Goal: Task Accomplishment & Management: Manage account settings

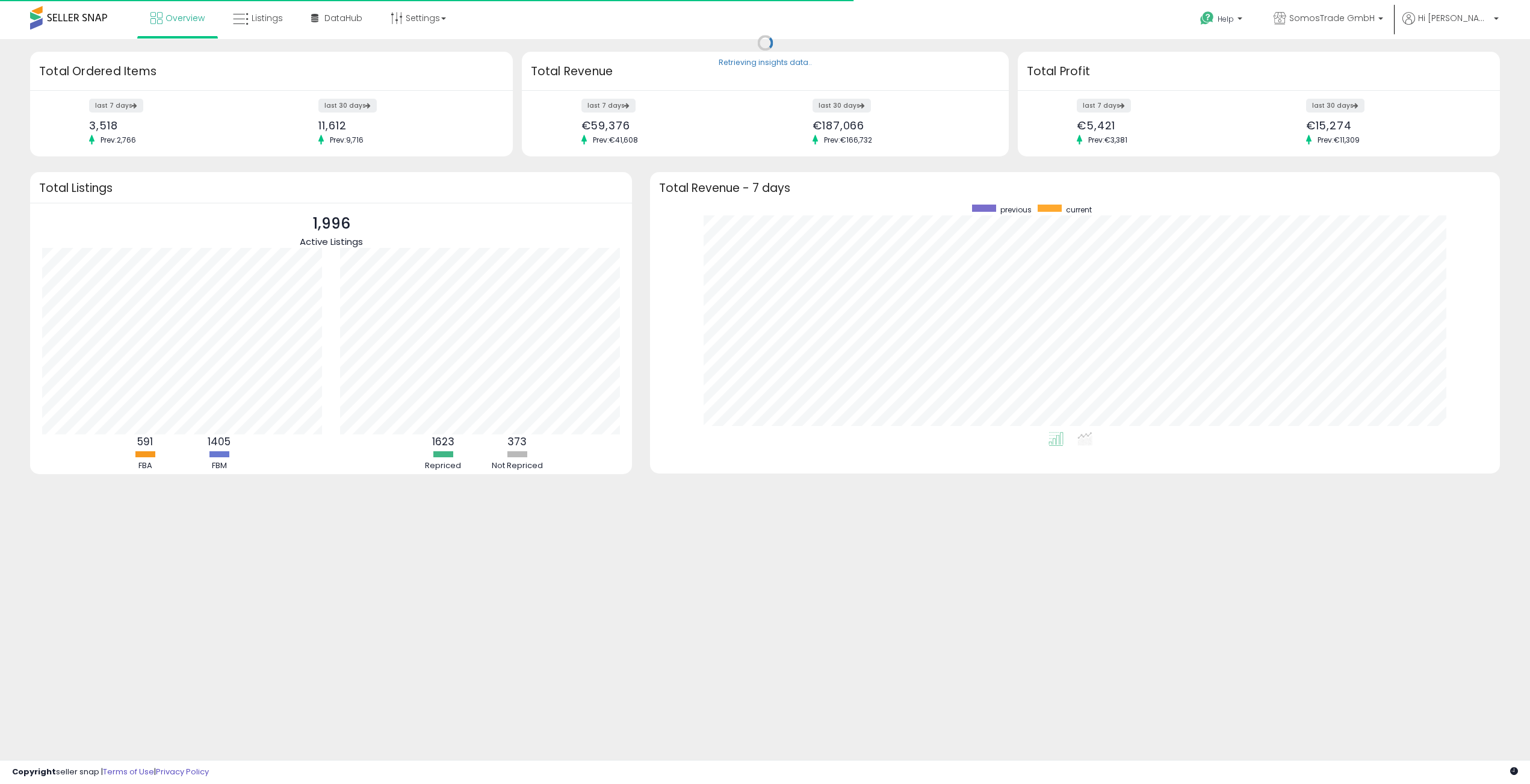
scroll to position [227, 826]
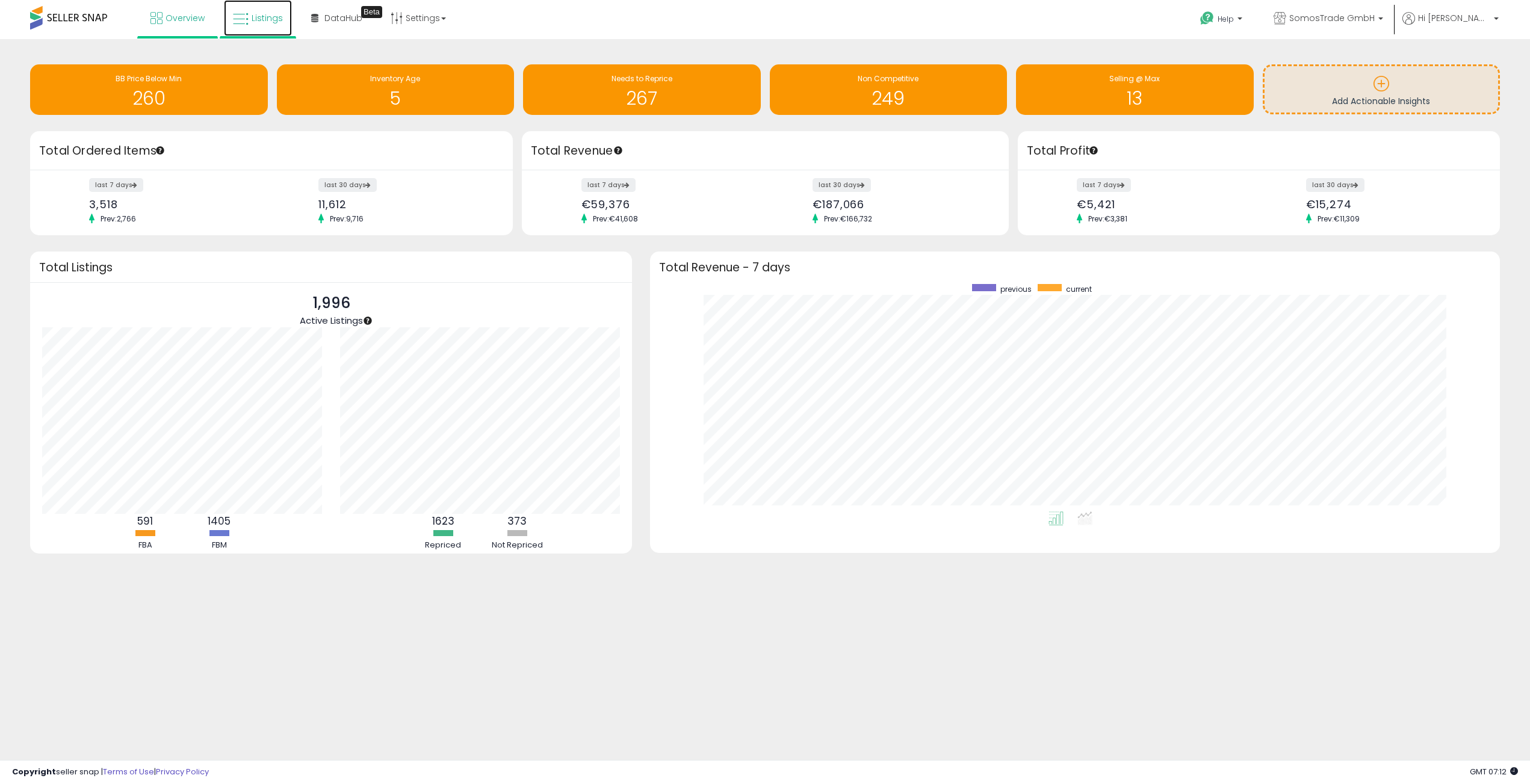
click at [261, 19] on span "Listings" at bounding box center [267, 18] width 31 height 12
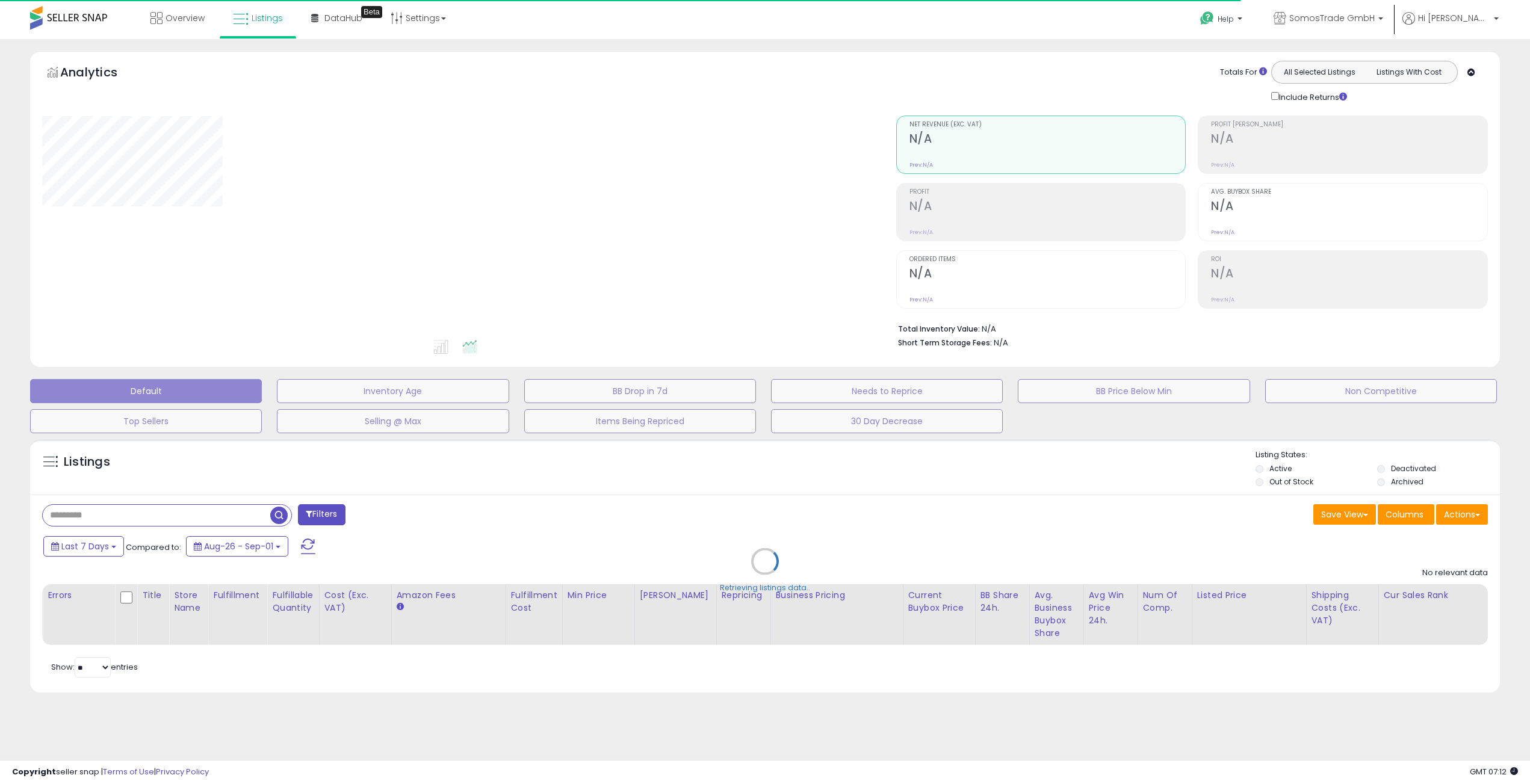
click at [103, 511] on div "Retrieving listings data.." at bounding box center [765, 570] width 1488 height 274
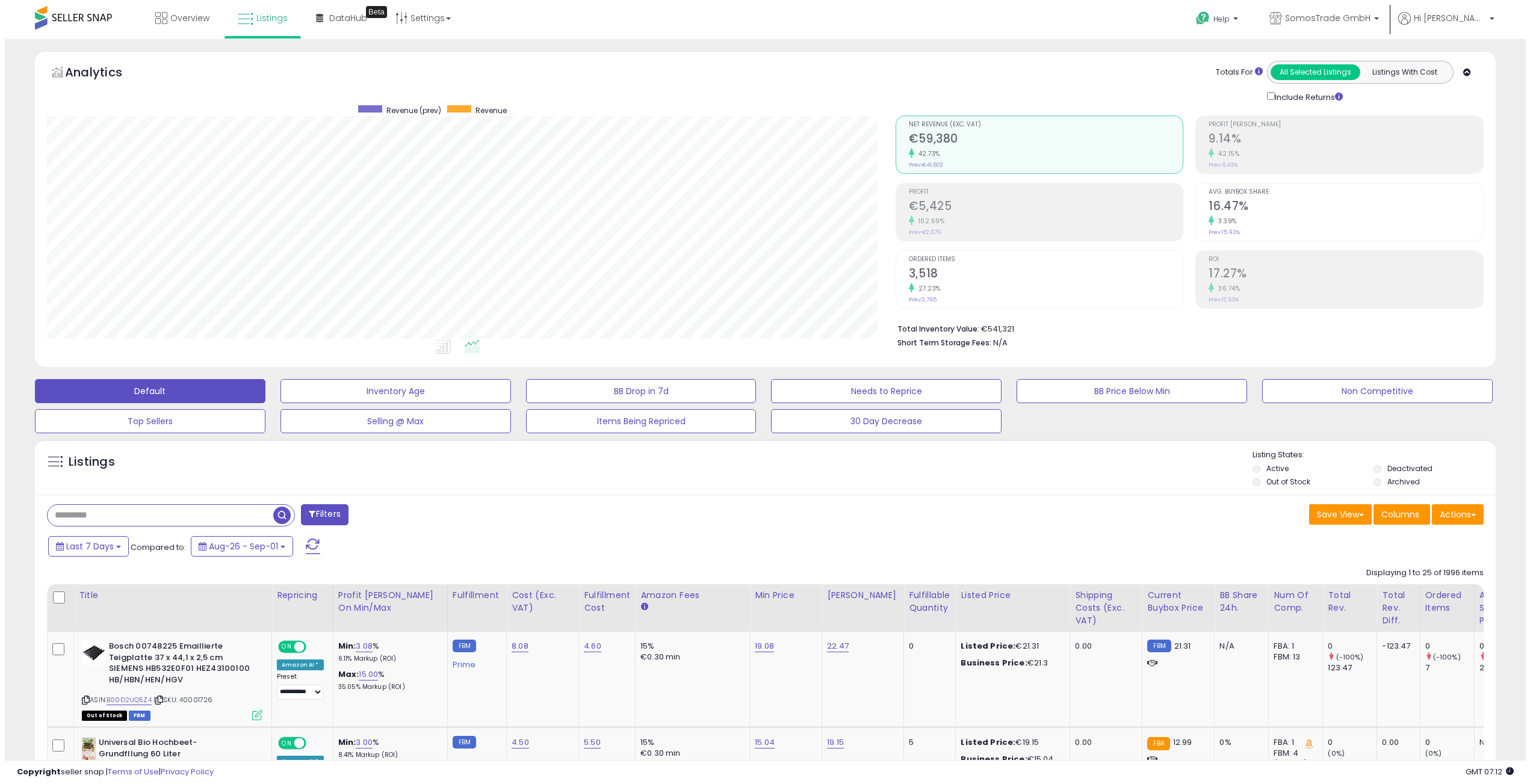
scroll to position [246, 849]
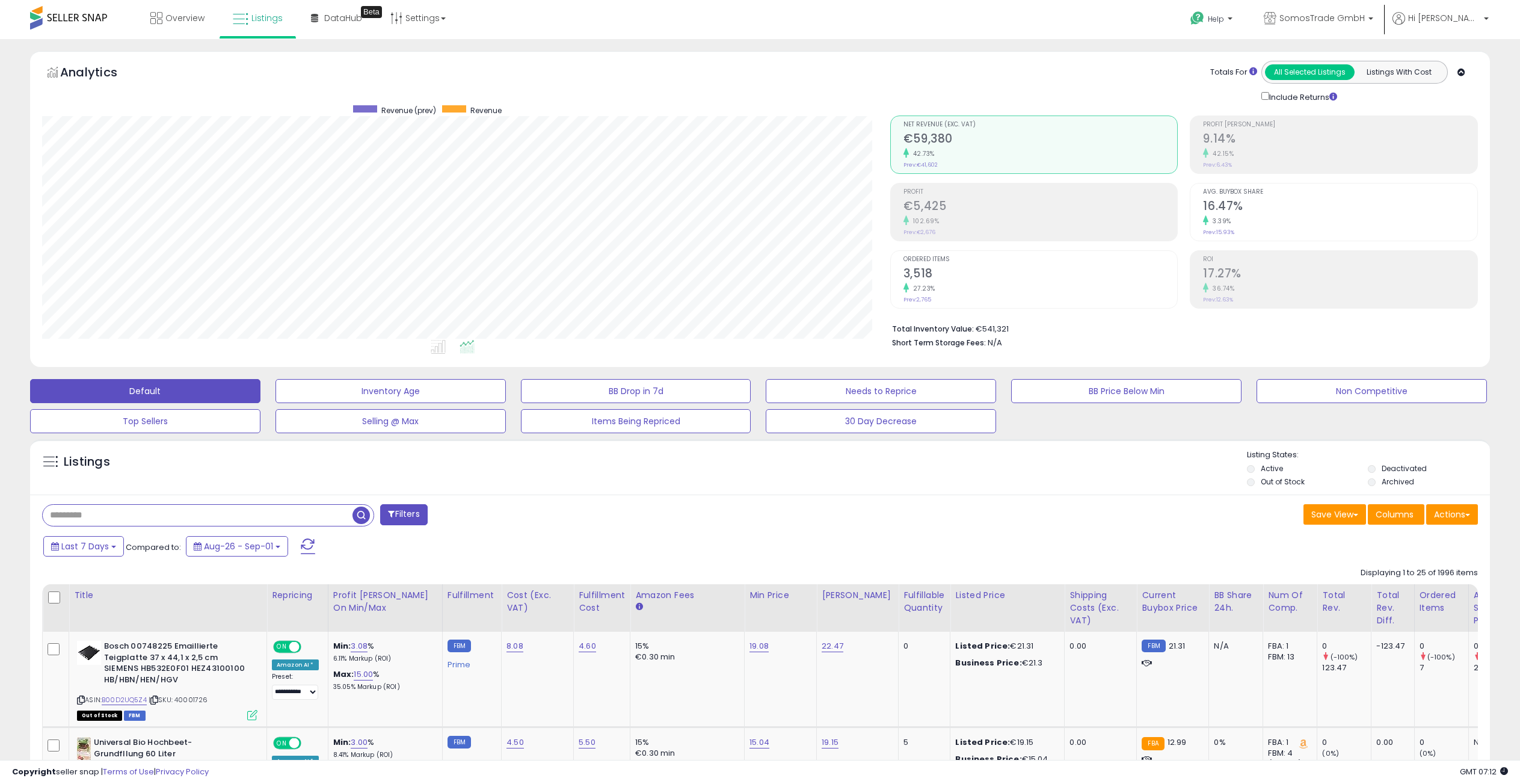
click at [113, 515] on input "text" at bounding box center [197, 516] width 310 height 21
type input "**********"
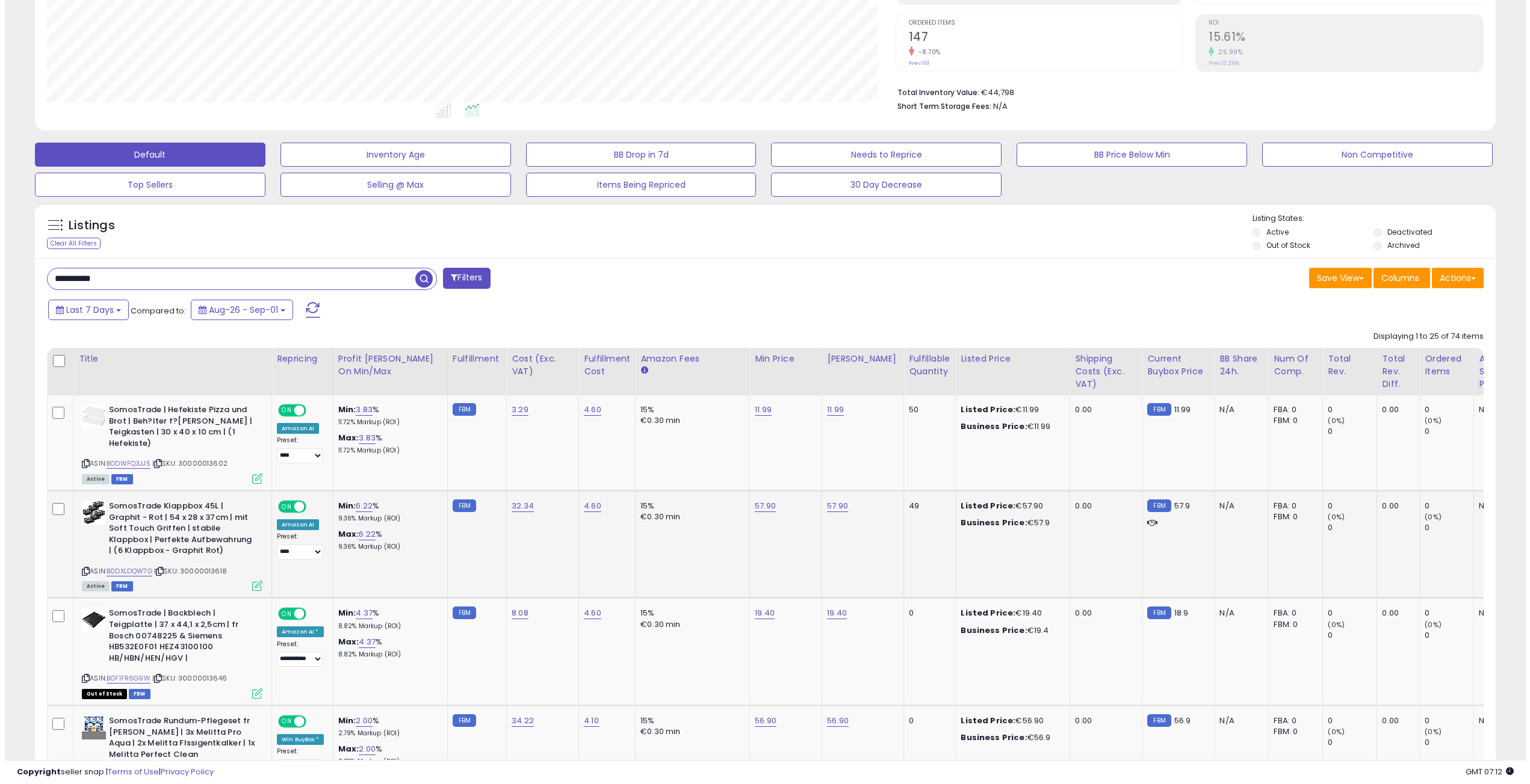
scroll to position [238, 0]
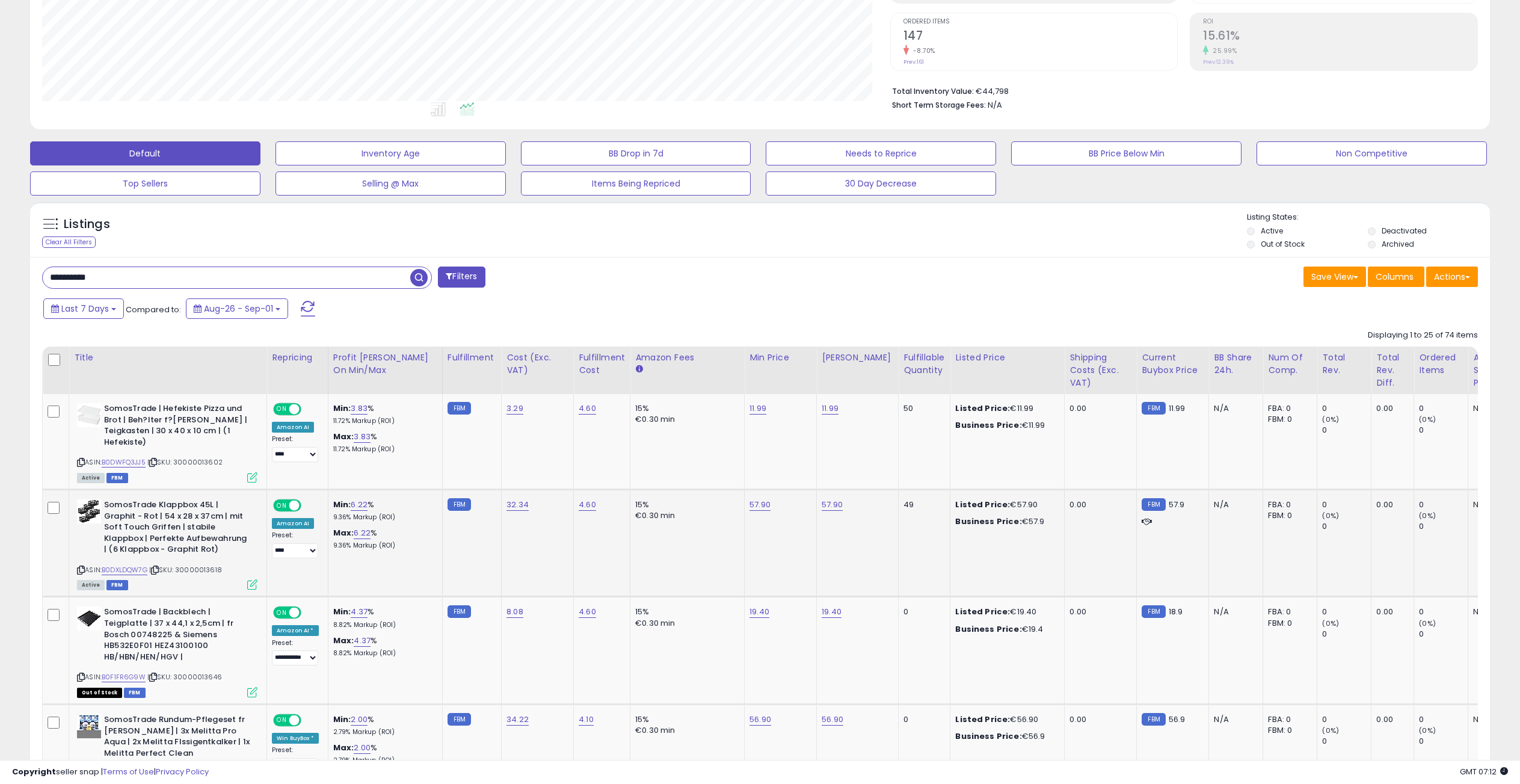
click at [251, 579] on icon at bounding box center [252, 584] width 10 height 10
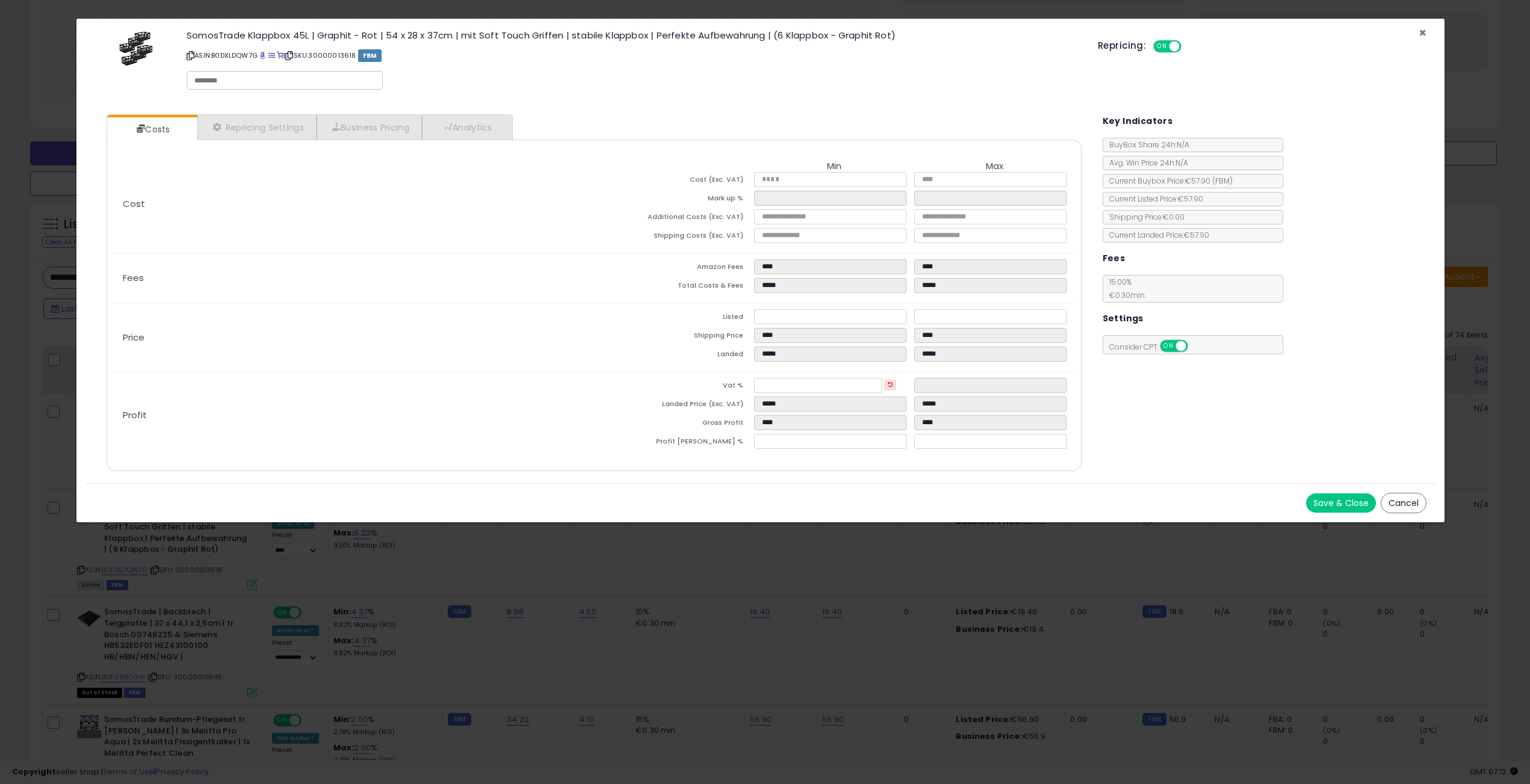
click at [1422, 35] on span "×" at bounding box center [1422, 33] width 8 height 18
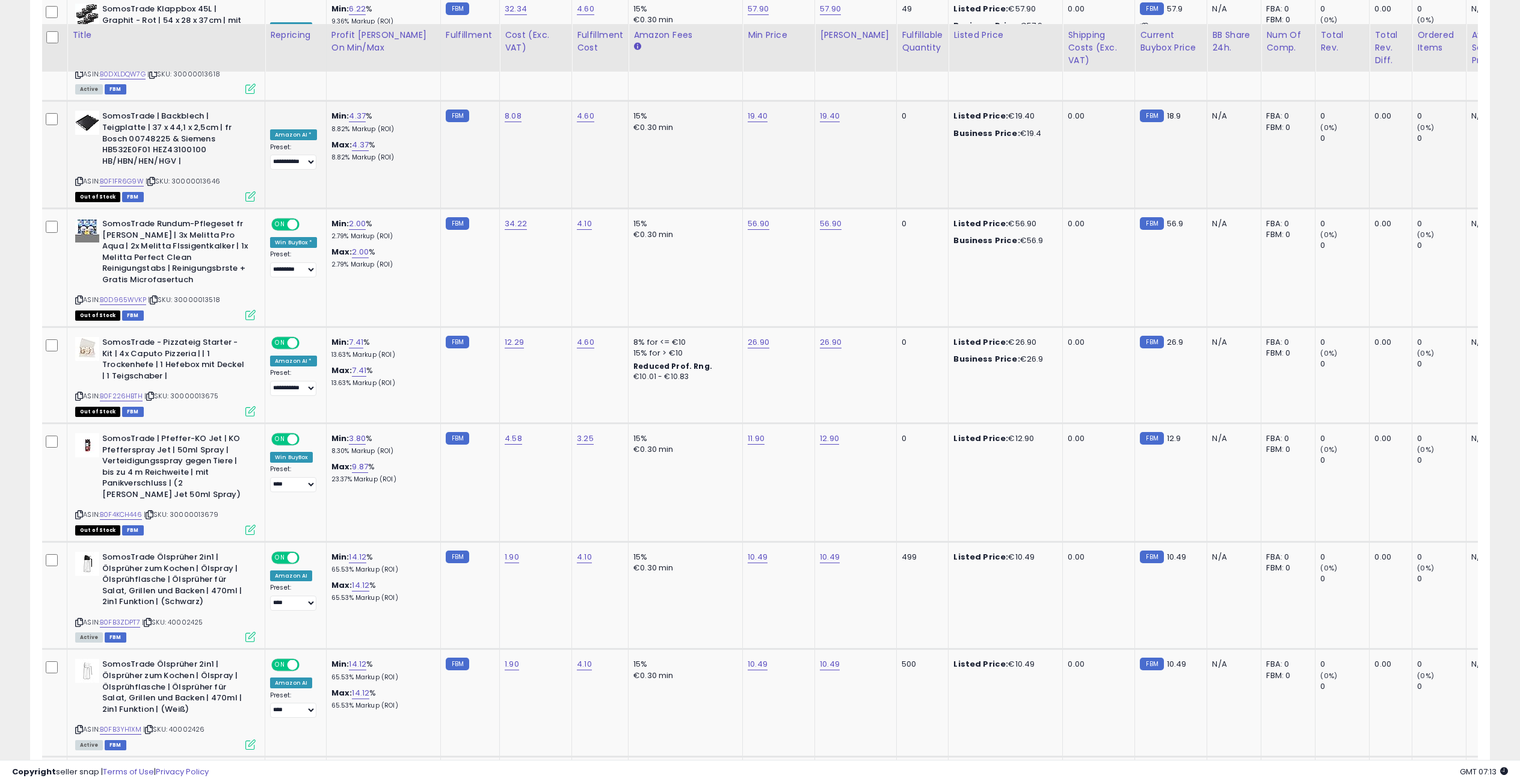
scroll to position [0, 0]
